Goal: Navigation & Orientation: Find specific page/section

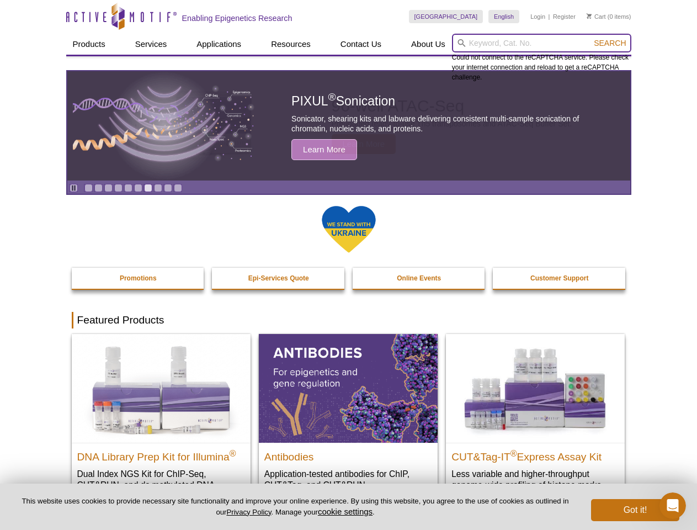
click at [542, 43] on input "search" at bounding box center [541, 43] width 179 height 19
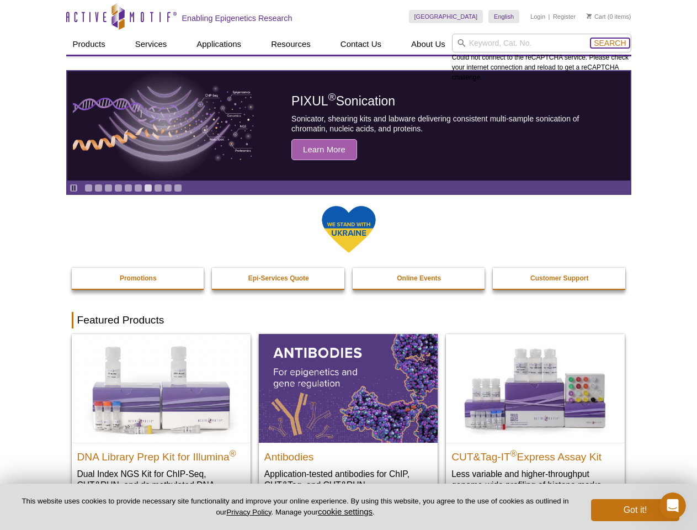
click at [610, 43] on span "Search" at bounding box center [610, 43] width 32 height 9
click at [73, 188] on icon "Pause" at bounding box center [73, 187] width 7 height 7
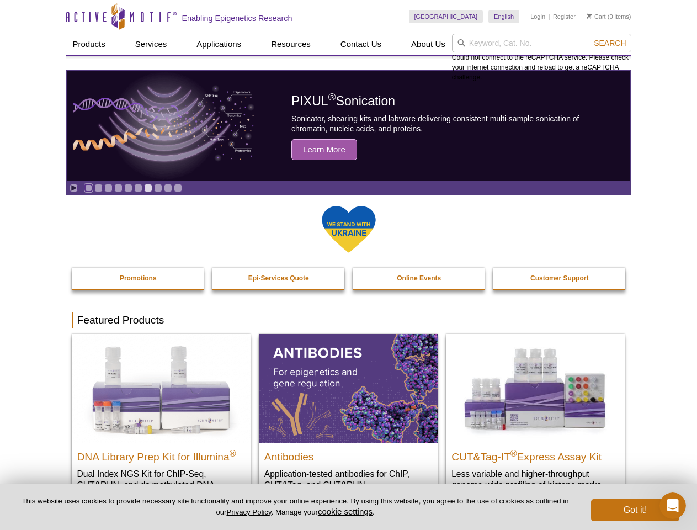
click at [88, 188] on link "Go to slide 1" at bounding box center [88, 188] width 8 height 8
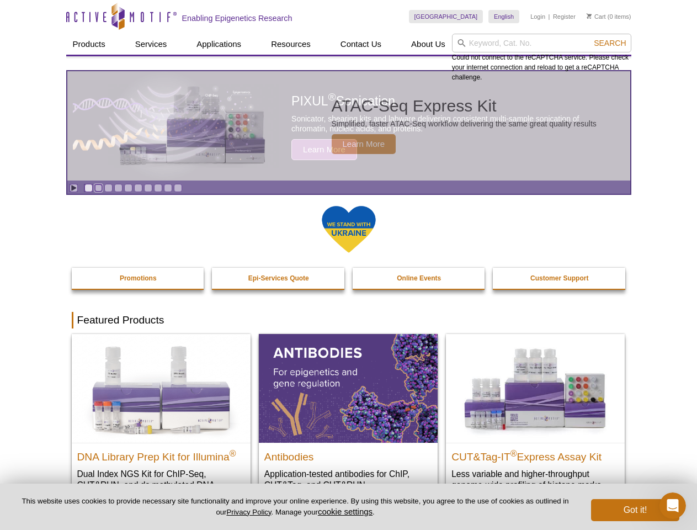
click at [98, 188] on link "Go to slide 2" at bounding box center [98, 188] width 8 height 8
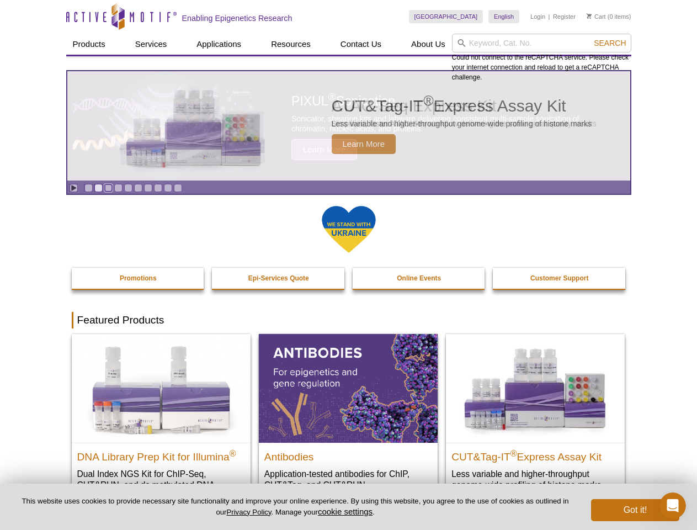
click at [108, 188] on link "Go to slide 3" at bounding box center [108, 188] width 8 height 8
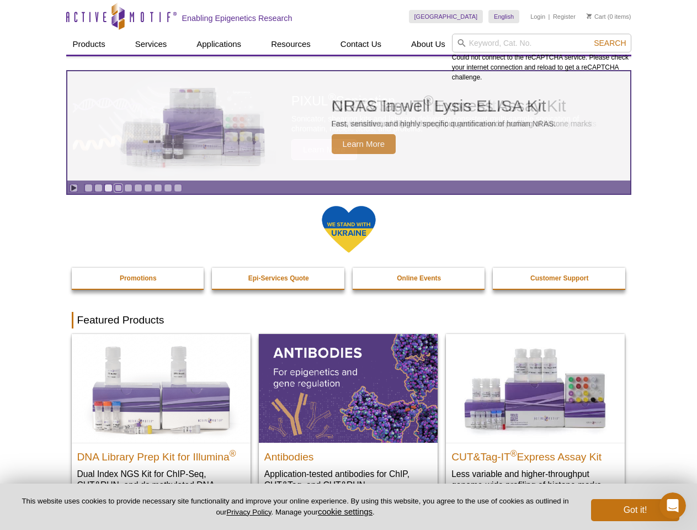
click at [118, 188] on link "Go to slide 4" at bounding box center [118, 188] width 8 height 8
click at [128, 188] on link "Go to slide 5" at bounding box center [128, 188] width 8 height 8
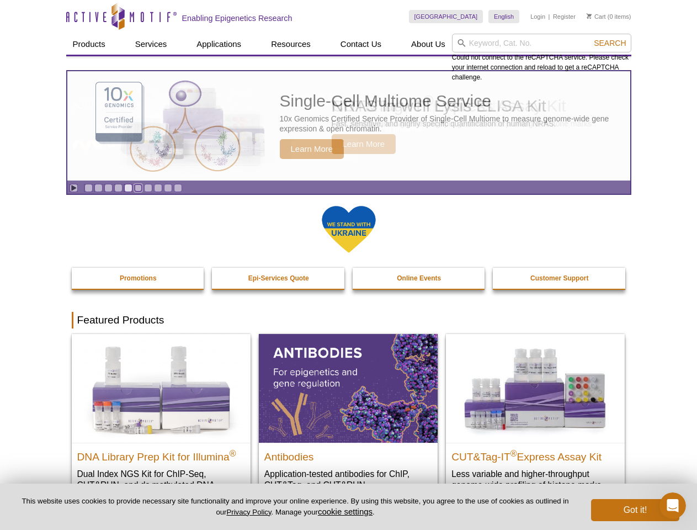
click at [138, 188] on link "Go to slide 6" at bounding box center [138, 188] width 8 height 8
